Goal: Answer question/provide support: Answer question/provide support

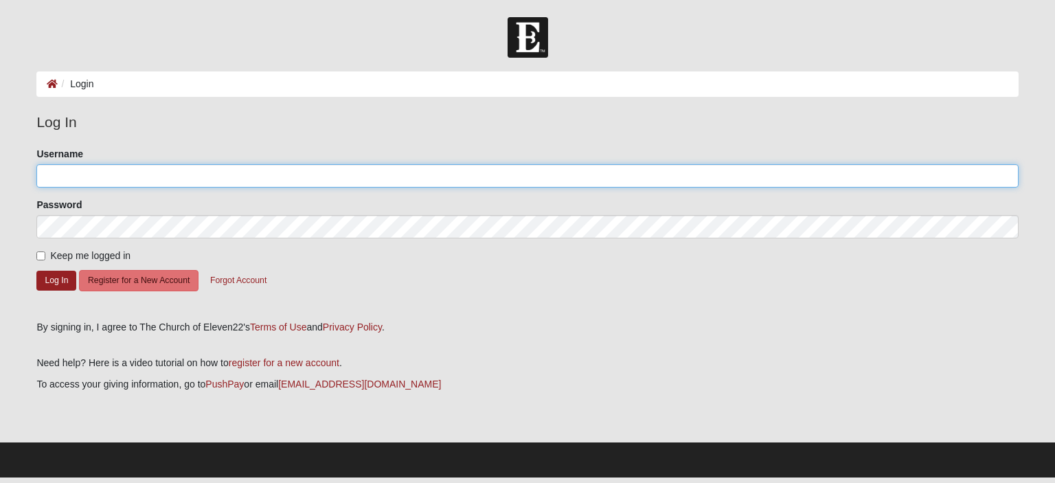
click at [233, 185] on input "Username" at bounding box center [527, 175] width 982 height 23
type input "kfields"
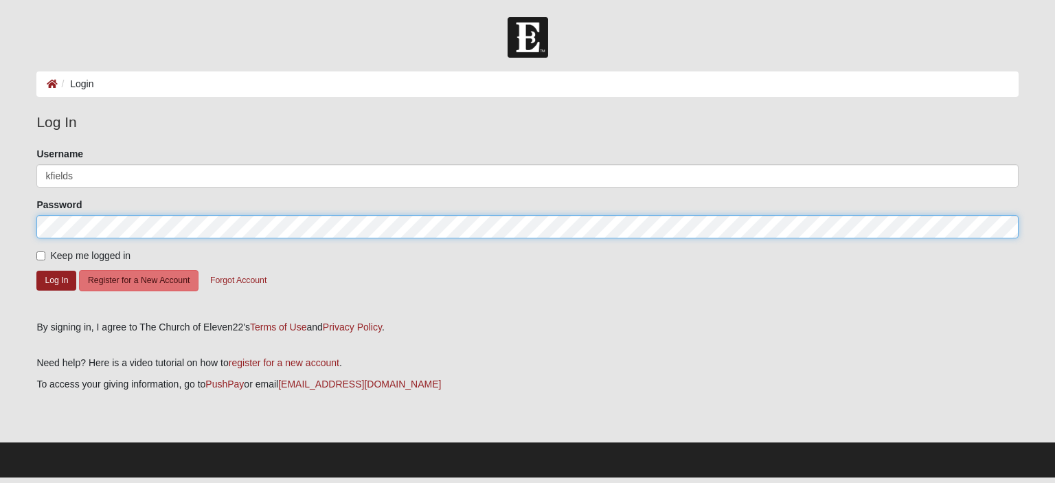
click at [36, 271] on button "Log In" at bounding box center [56, 281] width 40 height 20
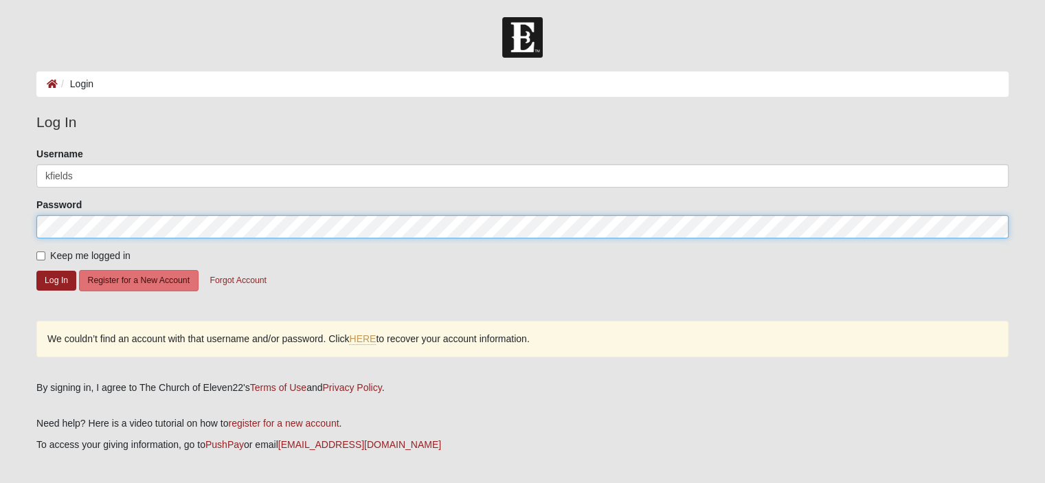
click at [36, 271] on button "Log In" at bounding box center [56, 281] width 40 height 20
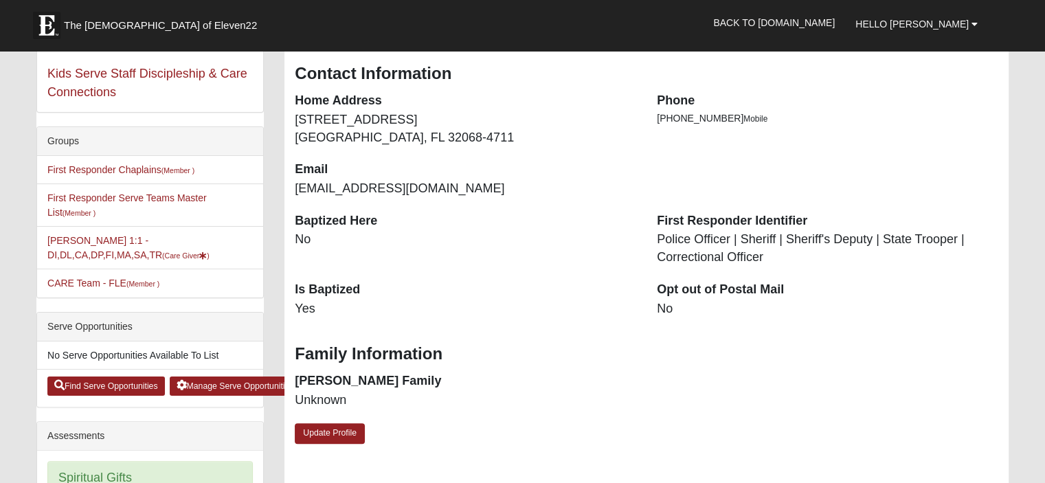
scroll to position [137, 0]
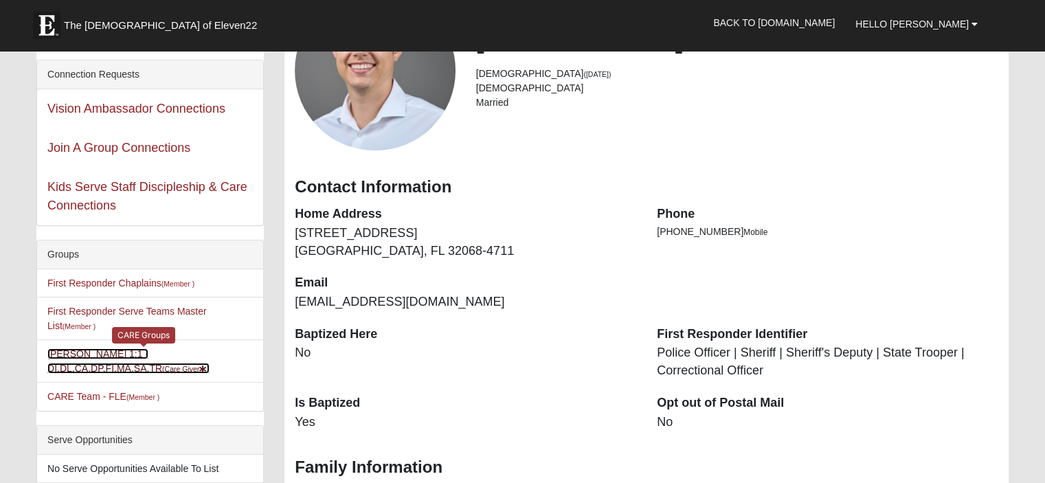
click at [185, 348] on link "Kaleb Fields 1:1 - DI,DL,CA,DP,FI,MA,SA,TR (Care Giver )" at bounding box center [128, 360] width 162 height 25
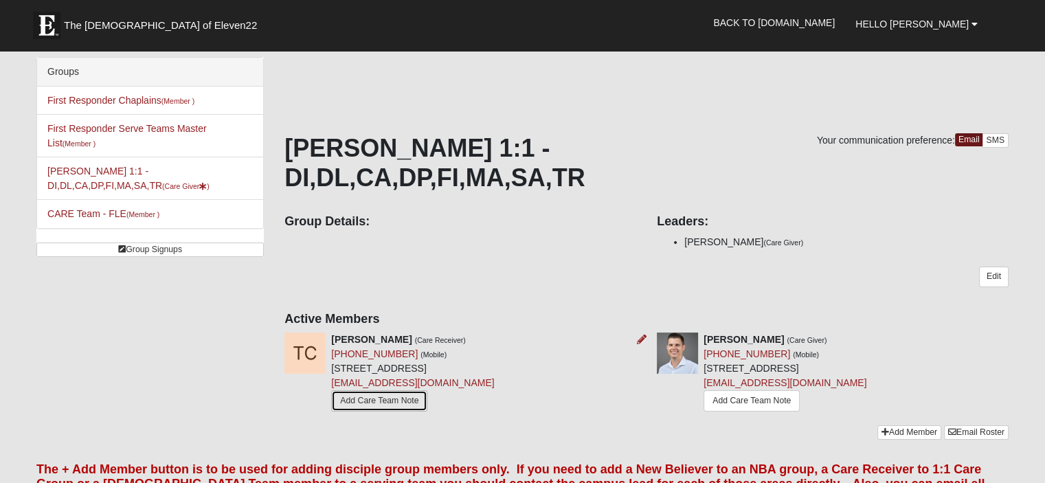
click at [394, 390] on link "Add Care Team Note" at bounding box center [379, 400] width 96 height 21
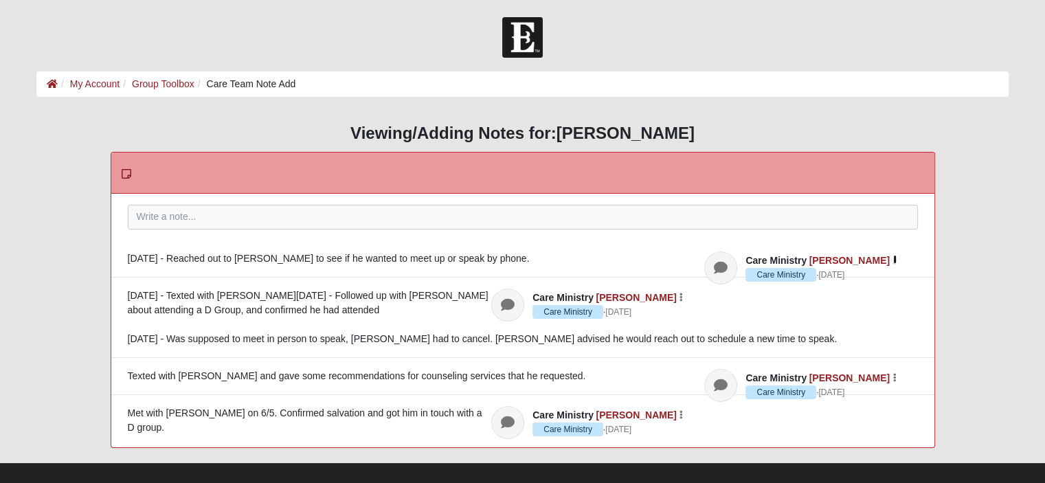
click at [896, 257] on button "button" at bounding box center [894, 259] width 5 height 10
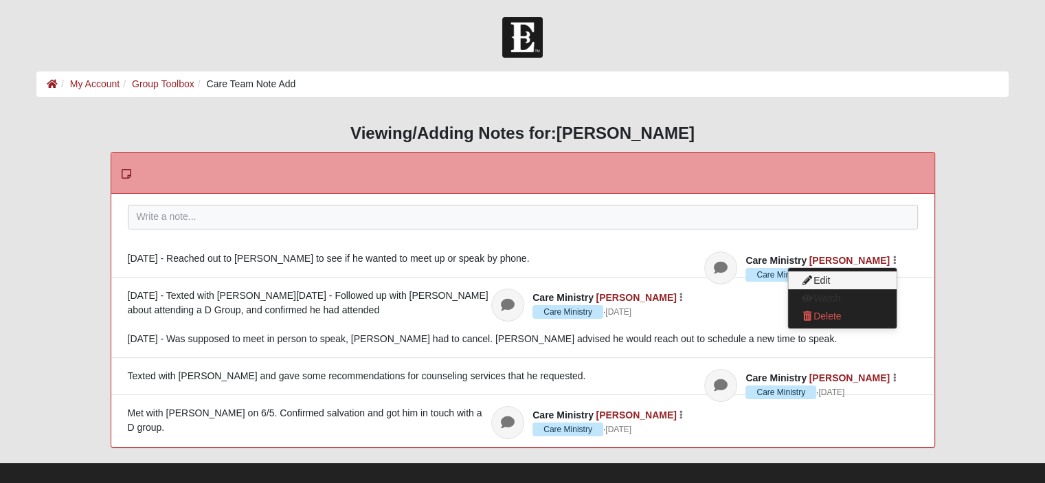
click at [837, 281] on button "Edit" at bounding box center [842, 280] width 109 height 18
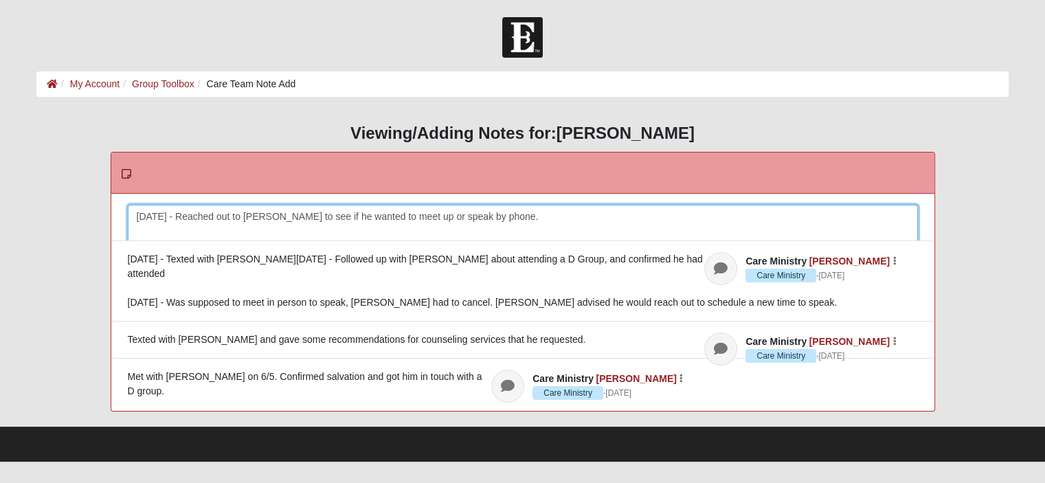
scroll to position [22, 0]
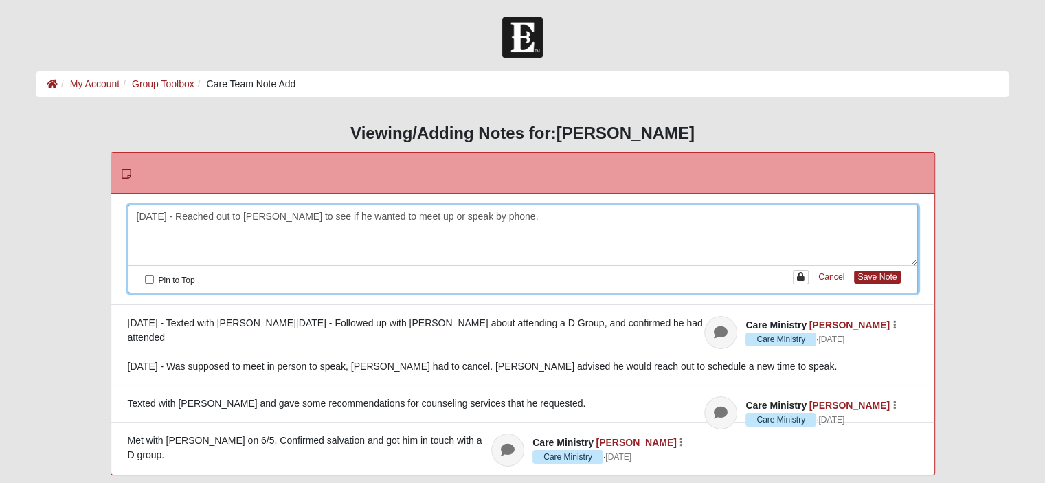
drag, startPoint x: 168, startPoint y: 216, endPoint x: 168, endPoint y: 280, distance: 63.2
click at [168, 220] on div "August 3 - Reached out to Tyler to see if he wanted to meet up or speak by phon…" at bounding box center [522, 235] width 789 height 60
click at [883, 275] on button "Save Note" at bounding box center [877, 277] width 46 height 13
